Goal: Task Accomplishment & Management: Use online tool/utility

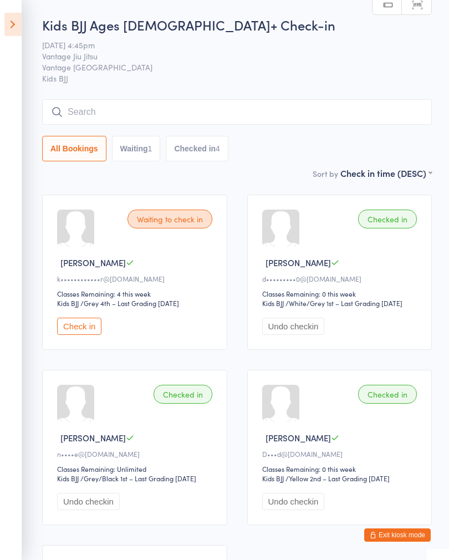
click at [18, 22] on icon at bounding box center [12, 24] width 17 height 23
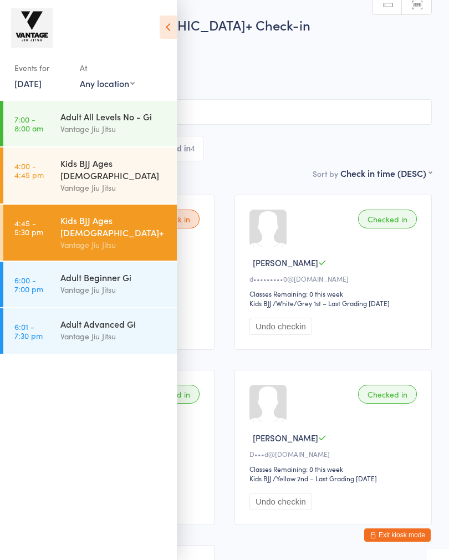
click at [64, 283] on div "Vantage Jiu Jitsu" at bounding box center [113, 289] width 107 height 13
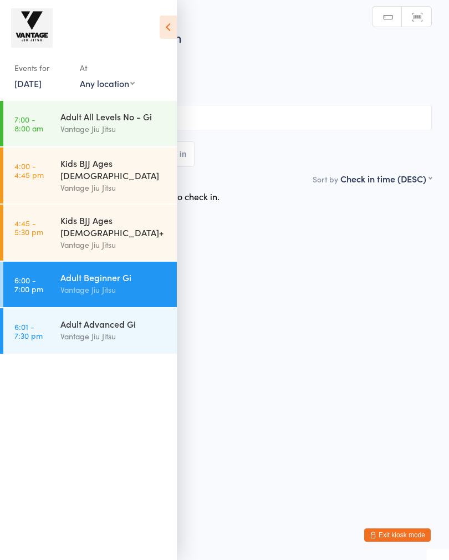
click at [168, 26] on icon at bounding box center [168, 27] width 17 height 23
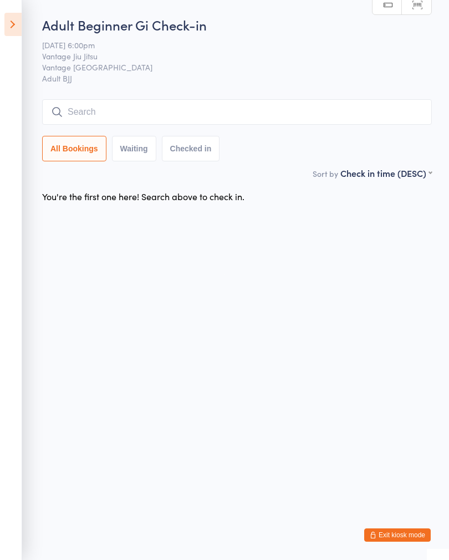
click at [9, 19] on icon at bounding box center [12, 24] width 17 height 23
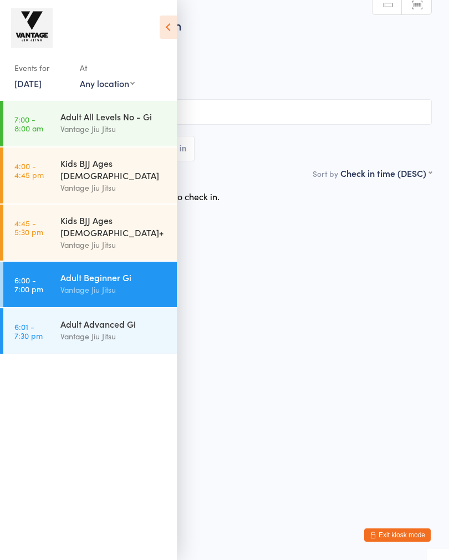
click at [53, 308] on link "6:01 - 7:30 pm Adult Advanced Gi Vantage [PERSON_NAME]" at bounding box center [90, 330] width 174 height 45
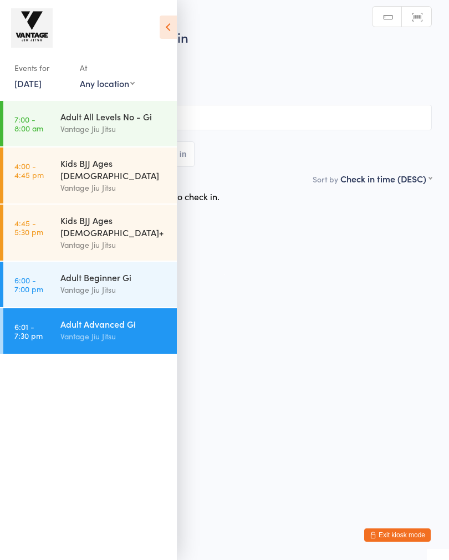
click at [225, 108] on input "search" at bounding box center [224, 118] width 415 height 26
click at [168, 24] on icon at bounding box center [168, 27] width 17 height 23
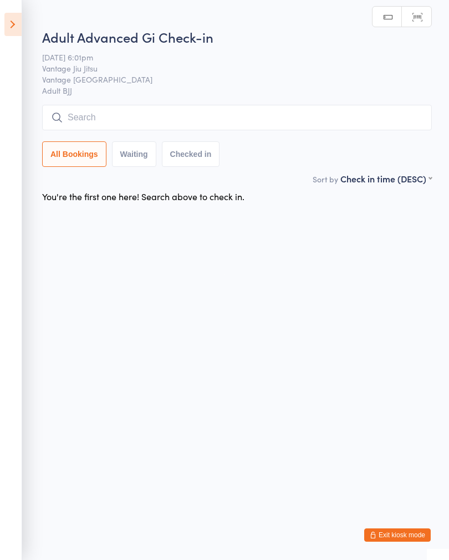
click at [97, 120] on input "search" at bounding box center [237, 118] width 390 height 26
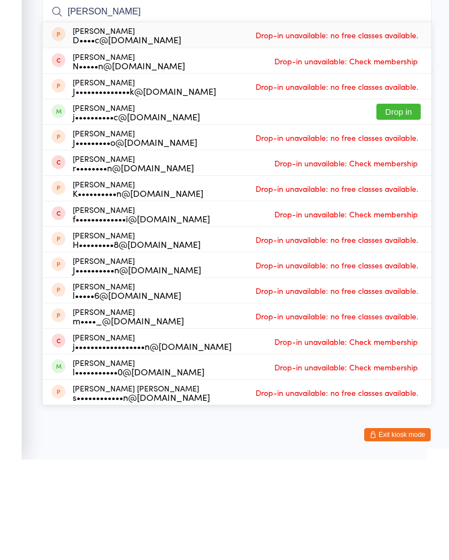
type input "[PERSON_NAME]"
click at [407, 204] on button "Drop in" at bounding box center [398, 212] width 44 height 16
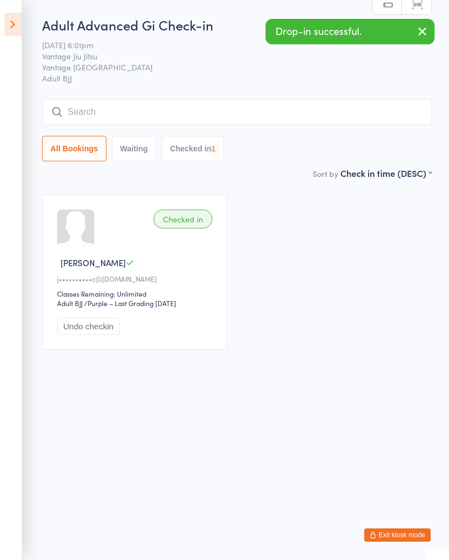
click at [182, 111] on input "search" at bounding box center [237, 112] width 390 height 26
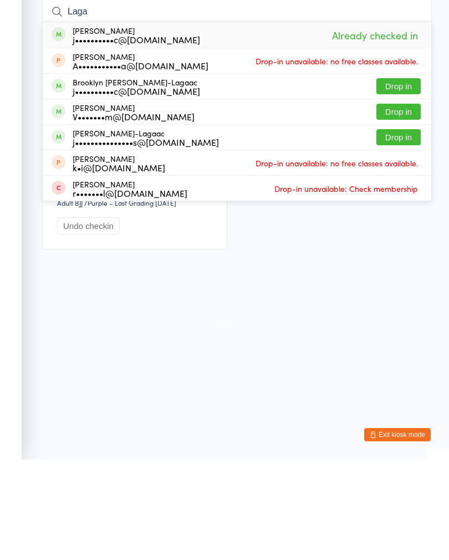
type input "Laga"
click at [399, 230] on button "Drop in" at bounding box center [398, 238] width 44 height 16
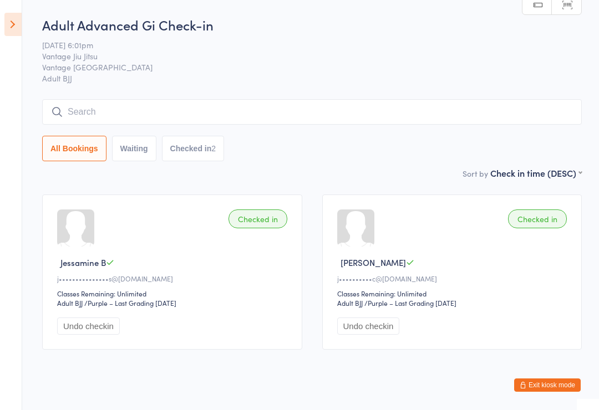
click at [338, 54] on span "Vantage Jiu Jitsu" at bounding box center [303, 55] width 522 height 11
click at [272, 116] on input "search" at bounding box center [311, 112] width 539 height 26
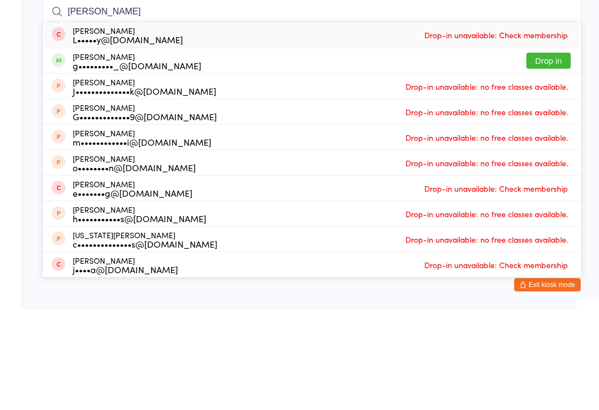
type input "[PERSON_NAME]"
click at [536, 153] on button "Drop in" at bounding box center [548, 161] width 44 height 16
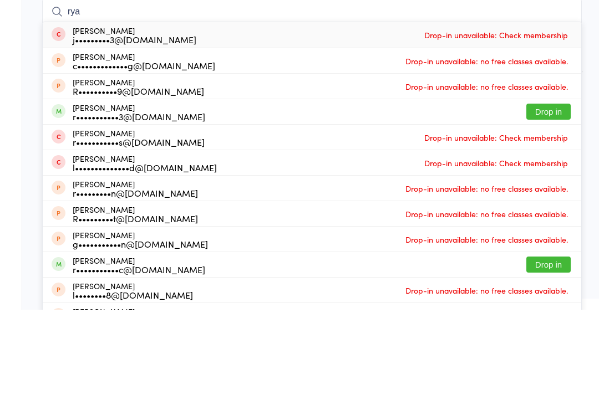
type input "rya"
click at [551, 204] on button "Drop in" at bounding box center [548, 212] width 44 height 16
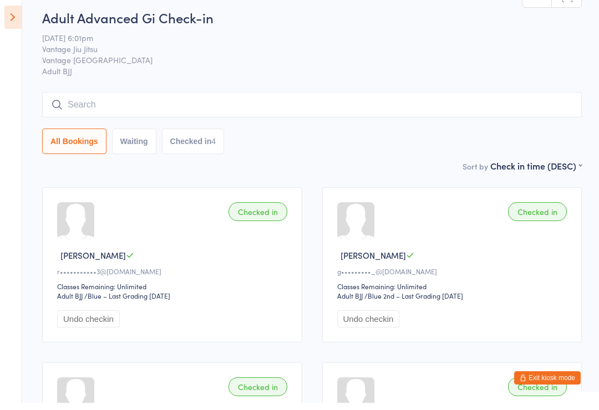
click at [372, 143] on div "All Bookings Waiting Checked in 4" at bounding box center [311, 149] width 539 height 26
click at [192, 103] on input "search" at bounding box center [311, 105] width 539 height 26
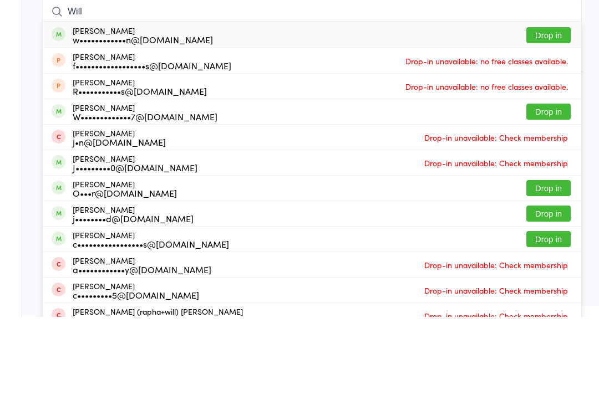
type input "Will"
click at [553, 120] on button "Drop in" at bounding box center [548, 128] width 44 height 16
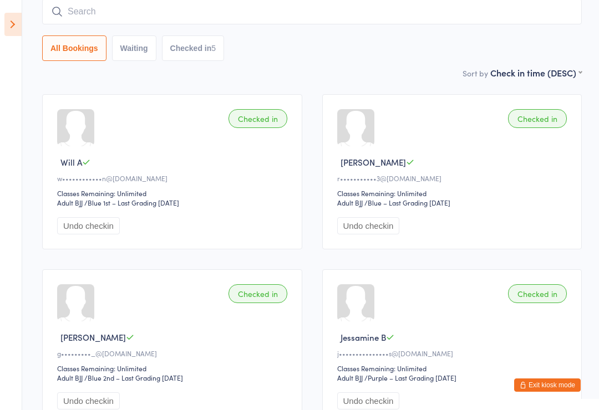
click at [17, 23] on icon at bounding box center [12, 24] width 17 height 23
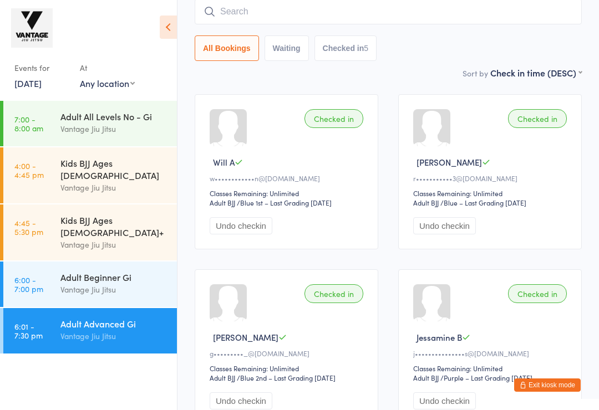
click at [114, 271] on div "Adult Beginner Gi" at bounding box center [113, 277] width 107 height 12
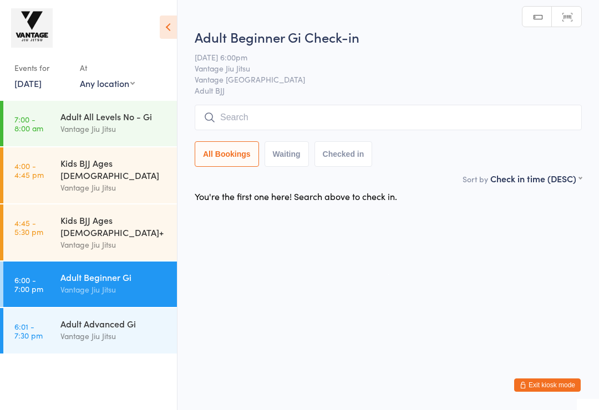
click at [250, 110] on input "search" at bounding box center [388, 118] width 387 height 26
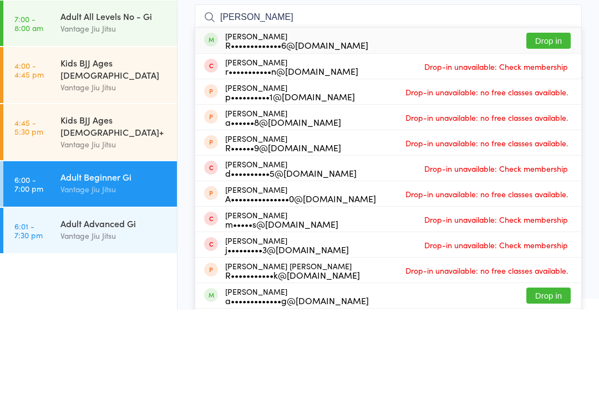
type input "[PERSON_NAME]"
click at [554, 133] on button "Drop in" at bounding box center [548, 141] width 44 height 16
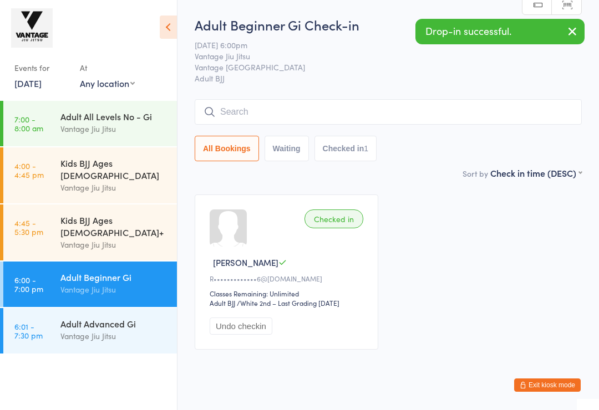
click at [80, 318] on div "Adult Advanced Gi" at bounding box center [113, 324] width 107 height 12
